Goal: Task Accomplishment & Management: Manage account settings

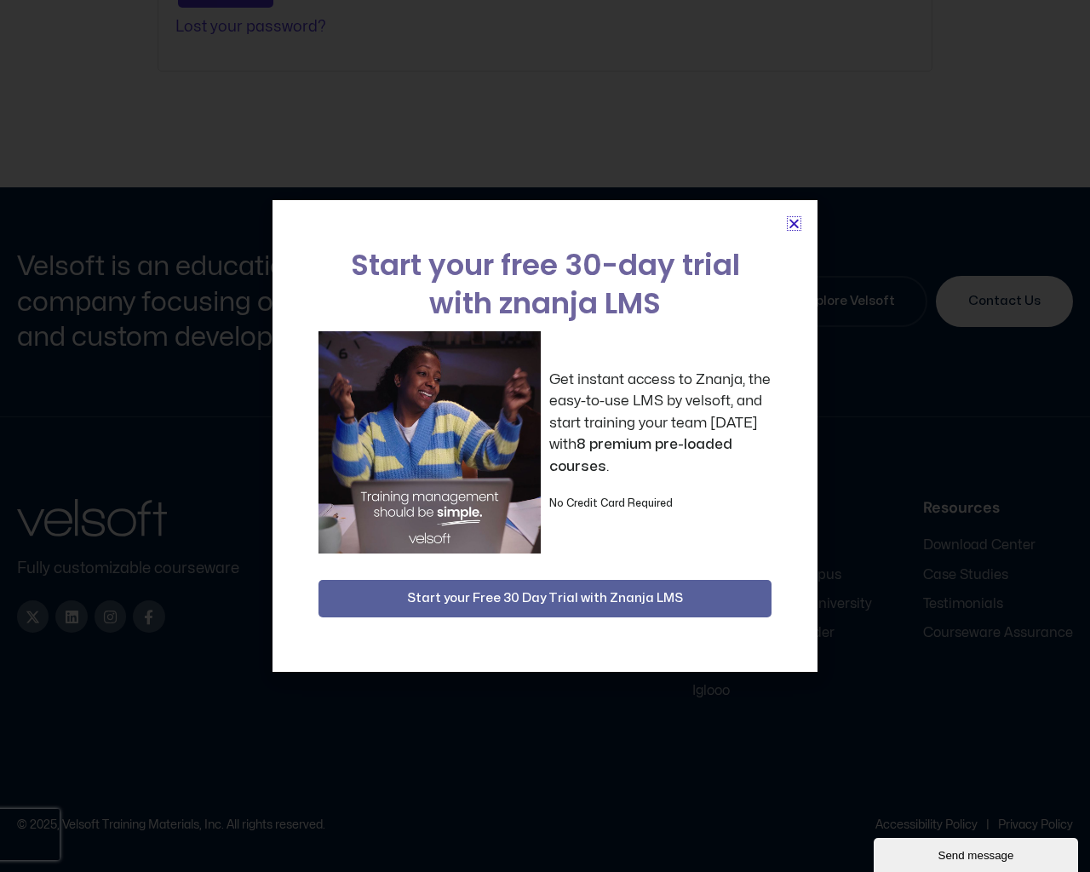
scroll to position [631, 0]
type input "********"
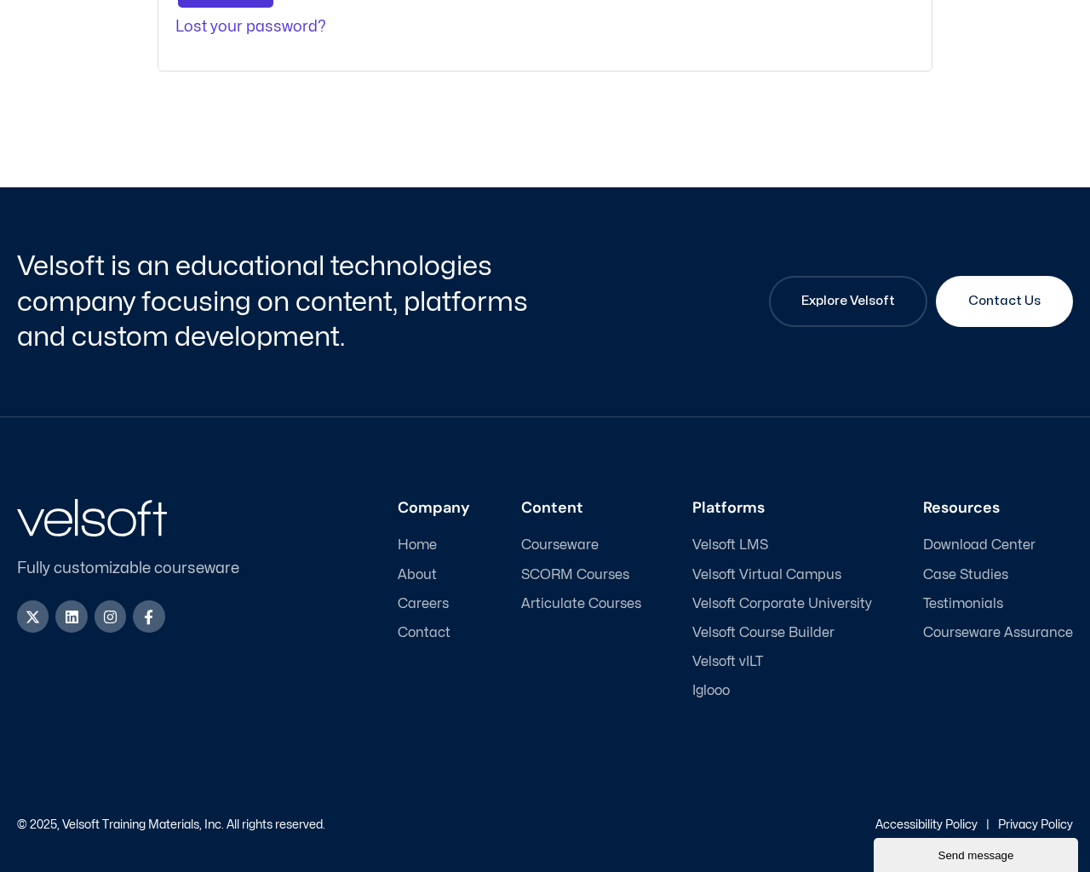
scroll to position [33, 0]
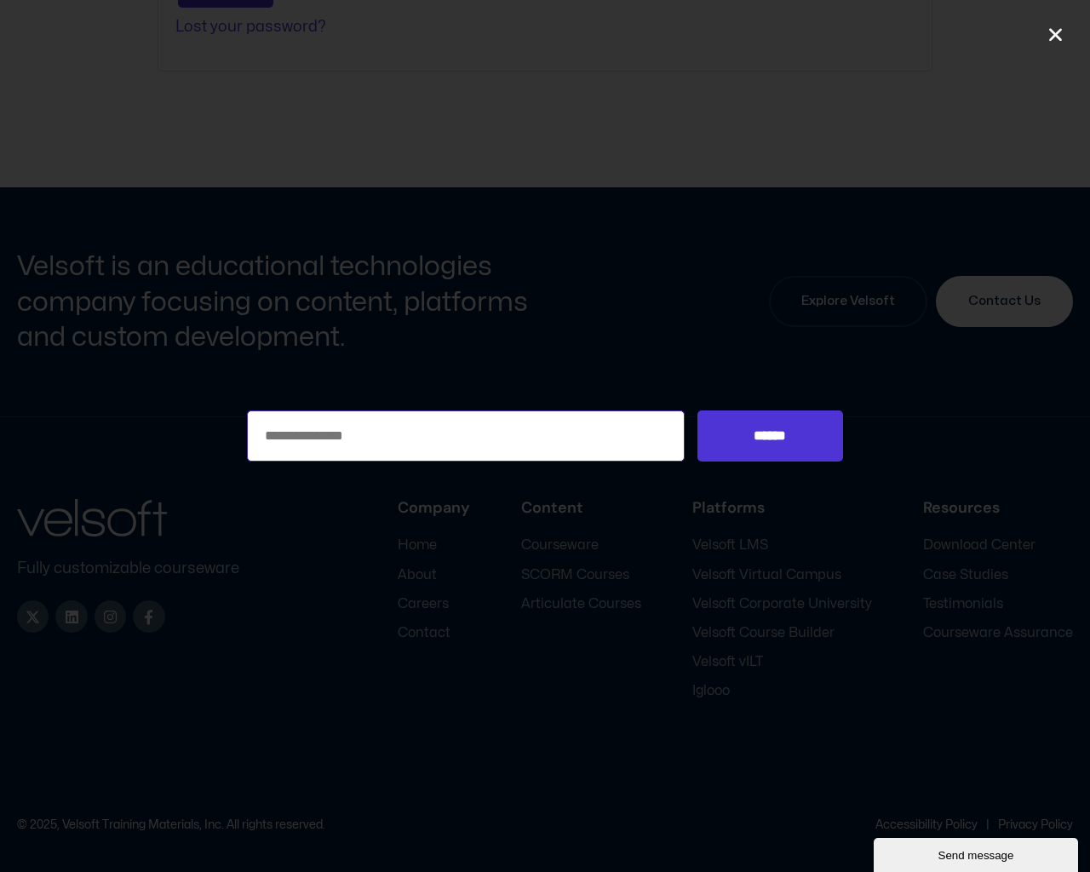
type input "***"
